Goal: Task Accomplishment & Management: Use online tool/utility

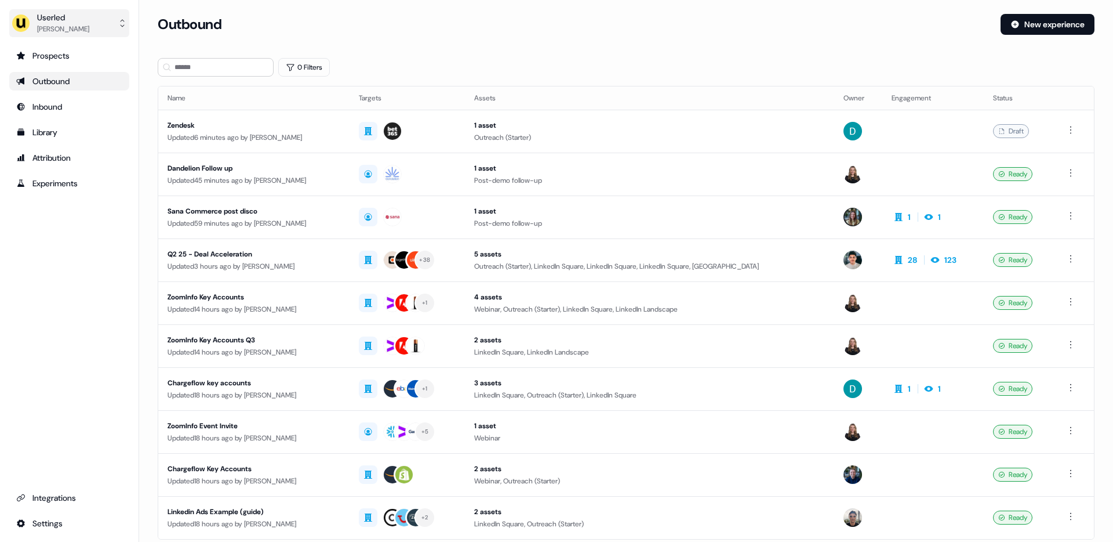
click at [84, 27] on div "[PERSON_NAME]" at bounding box center [63, 29] width 52 height 12
click at [72, 53] on div "Impersonate (Admin)" at bounding box center [69, 54] width 110 height 21
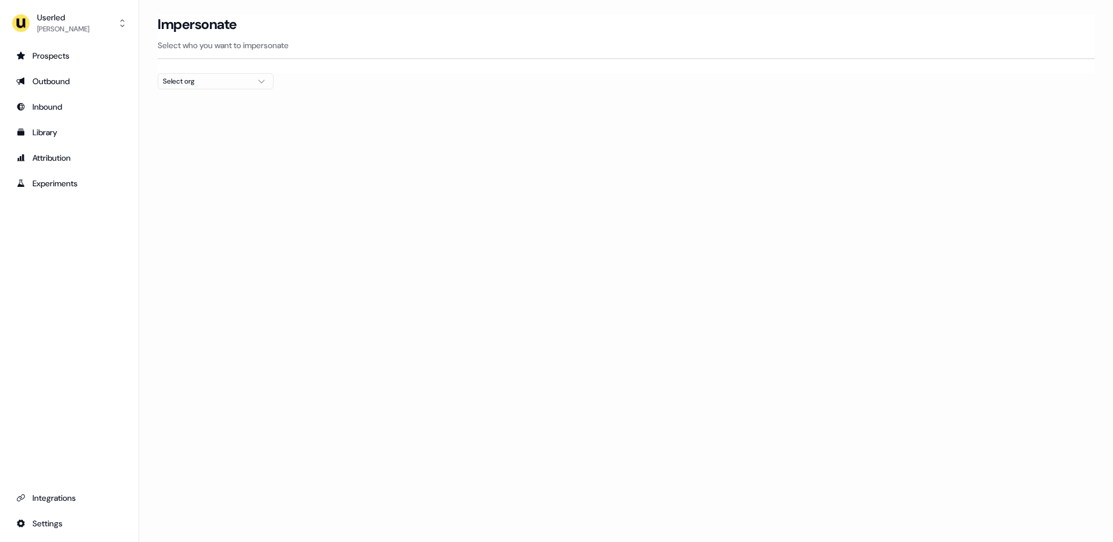
click at [260, 84] on icon "button" at bounding box center [262, 81] width 14 height 9
type input "******"
click at [227, 122] on div "Elastic" at bounding box center [215, 123] width 115 height 19
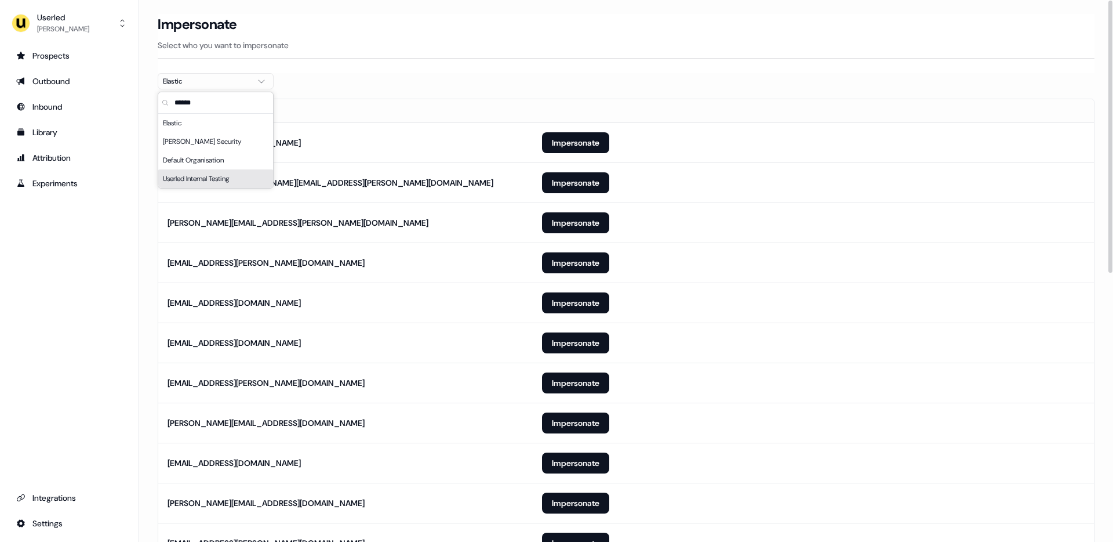
click at [144, 204] on section "Loading... Impersonate Select who you want to impersonate Elastic Email [EMAIL_…" at bounding box center [626, 545] width 974 height 1062
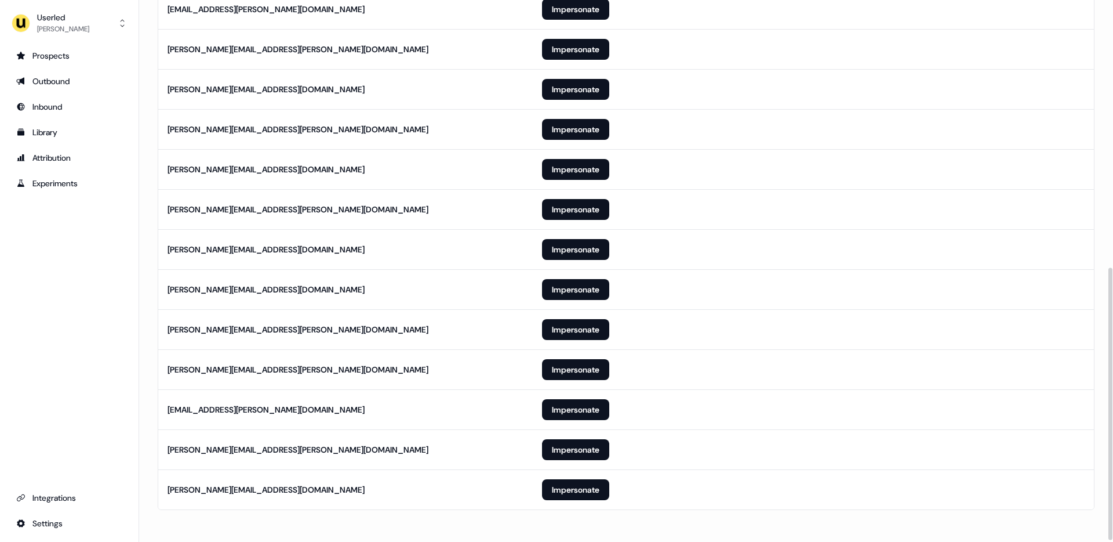
scroll to position [529, 0]
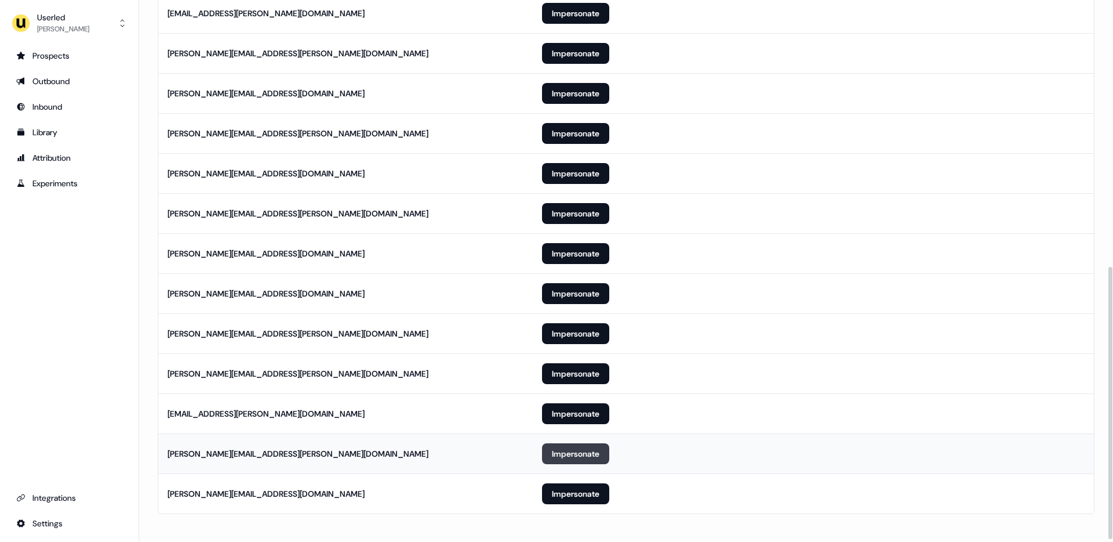
click at [552, 448] on button "Impersonate" at bounding box center [575, 453] width 67 height 21
